Goal: Transaction & Acquisition: Purchase product/service

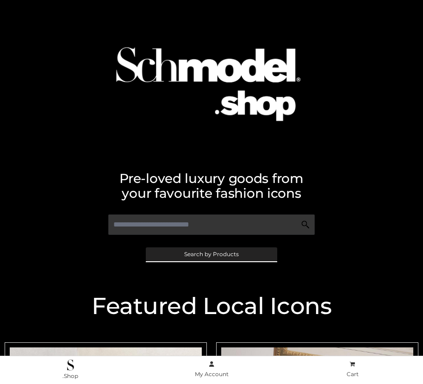
click at [211, 254] on span "Search by Products" at bounding box center [211, 254] width 55 height 6
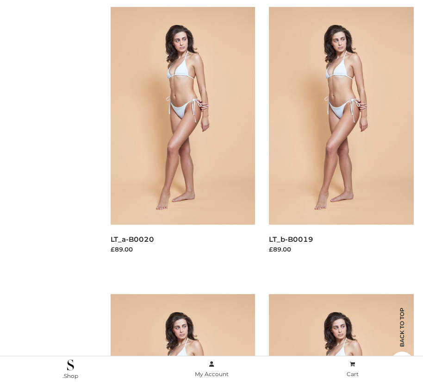
scroll to position [93, 0]
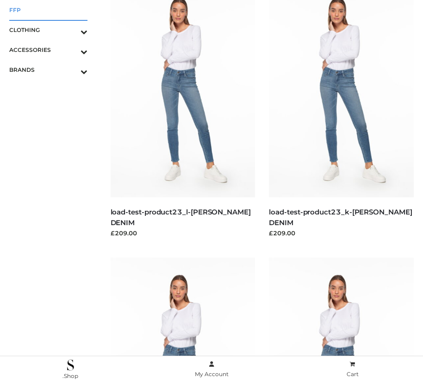
click at [48, 10] on span "FFP" at bounding box center [48, 10] width 78 height 11
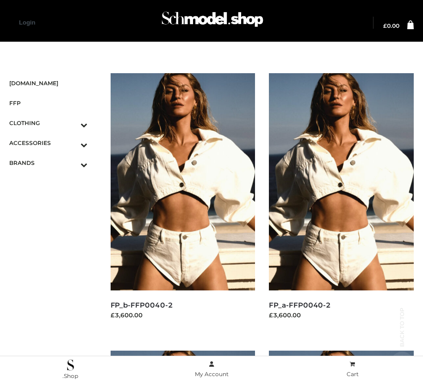
scroll to position [780, 0]
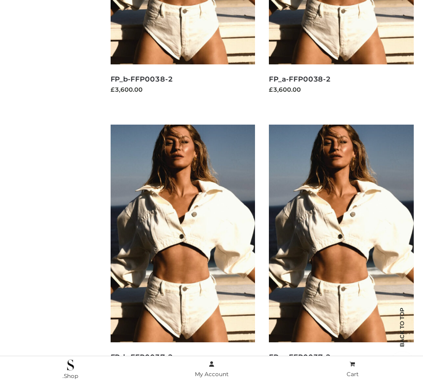
click at [341, 254] on img at bounding box center [341, 232] width 145 height 217
